Goal: Information Seeking & Learning: Find specific fact

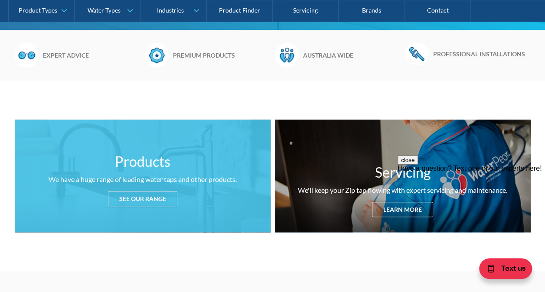
click at [140, 195] on div "See our range" at bounding box center [142, 198] width 69 height 15
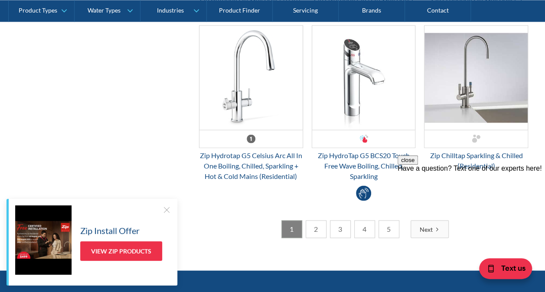
scroll to position [2408, 0]
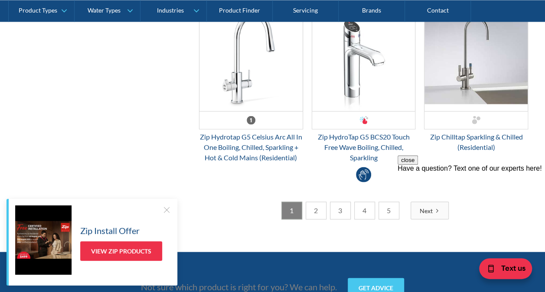
click at [168, 206] on div at bounding box center [166, 209] width 9 height 9
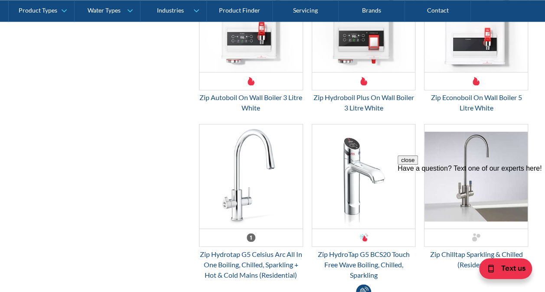
scroll to position [2290, 0]
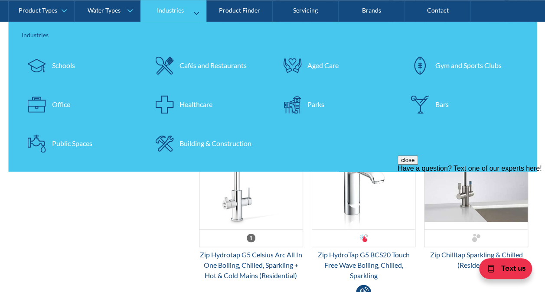
click at [36, 62] on img at bounding box center [37, 65] width 18 height 18
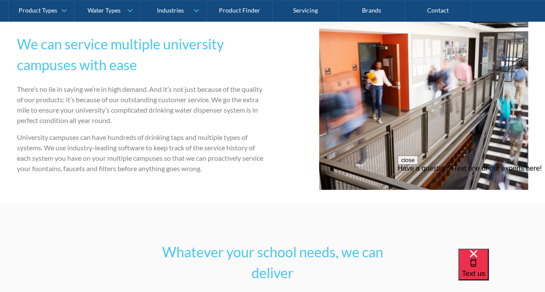
scroll to position [1764, 0]
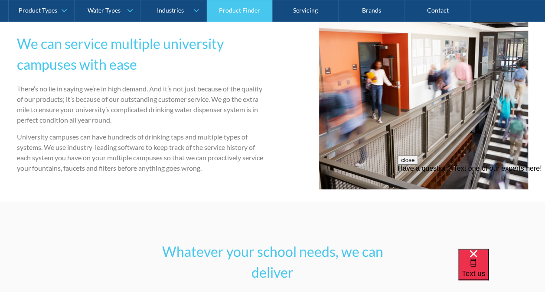
click at [214, 12] on link "Product Finder" at bounding box center [240, 11] width 66 height 22
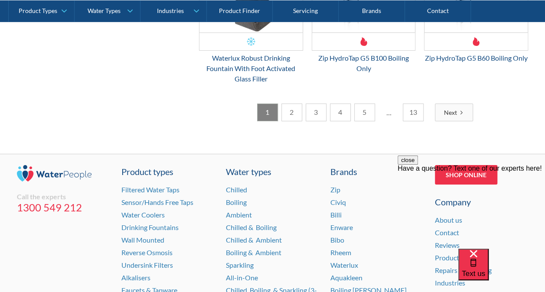
scroll to position [1438, 0]
click at [286, 122] on link "2" at bounding box center [291, 113] width 21 height 18
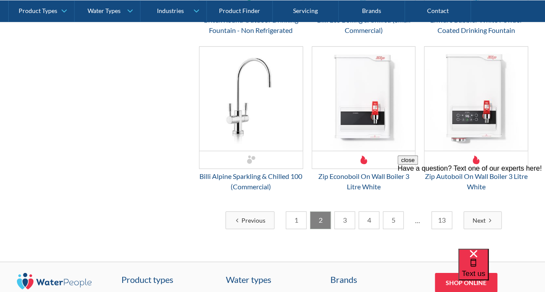
scroll to position [1474, 0]
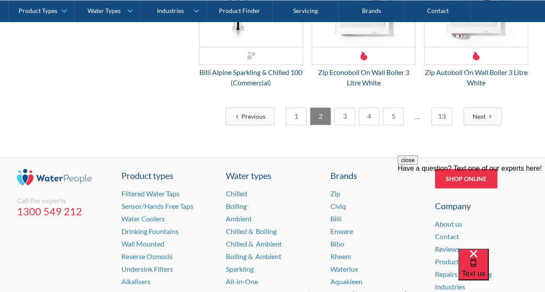
click at [338, 107] on link "3" at bounding box center [344, 116] width 21 height 18
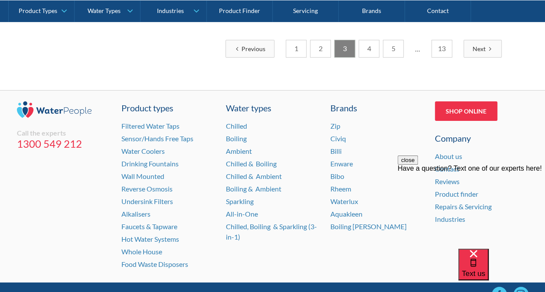
click at [348, 40] on link "3" at bounding box center [344, 49] width 21 height 18
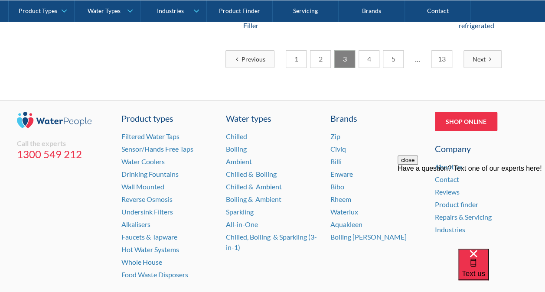
scroll to position [1465, 0]
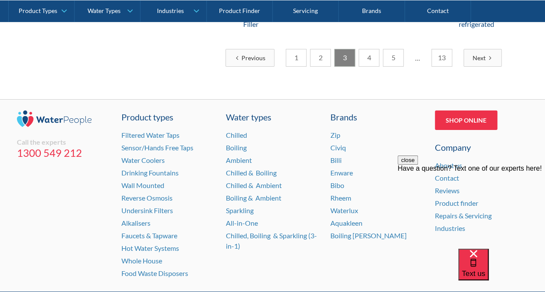
click at [367, 49] on link "4" at bounding box center [368, 58] width 21 height 18
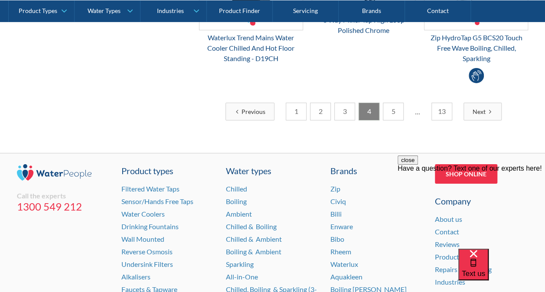
scroll to position [1493, 0]
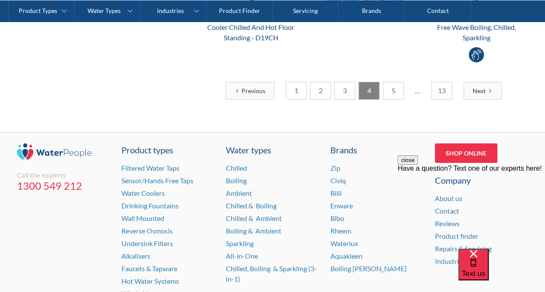
click at [396, 82] on link "5" at bounding box center [393, 91] width 21 height 18
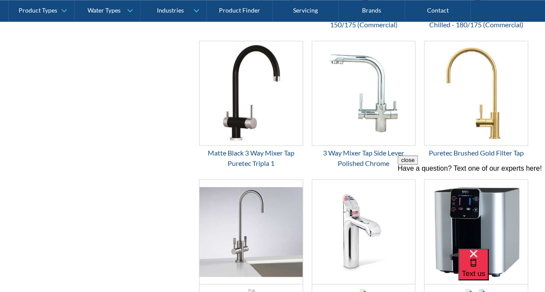
scroll to position [610, 0]
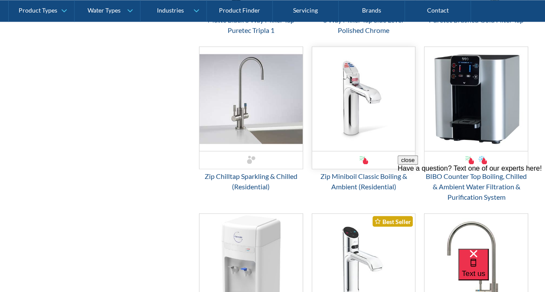
click at [367, 95] on img "Email Form 3" at bounding box center [363, 99] width 103 height 104
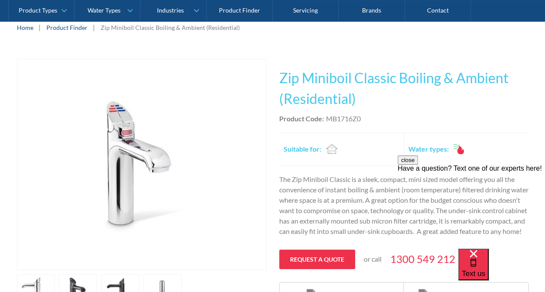
scroll to position [153, 0]
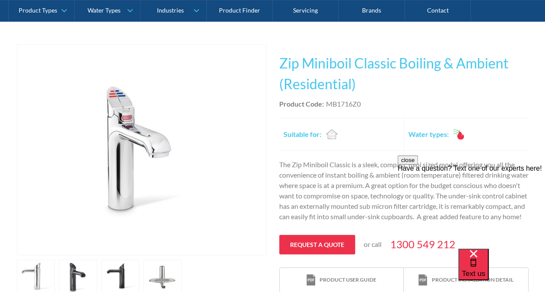
click at [330, 102] on div "MB1716Z0" at bounding box center [343, 104] width 35 height 10
drag, startPoint x: 327, startPoint y: 102, endPoint x: 387, endPoint y: 104, distance: 60.3
click at [387, 104] on div "Product Code: MB1716Z0" at bounding box center [403, 104] width 249 height 10
copy div "MB1716Z0"
